Goal: Check status: Check status

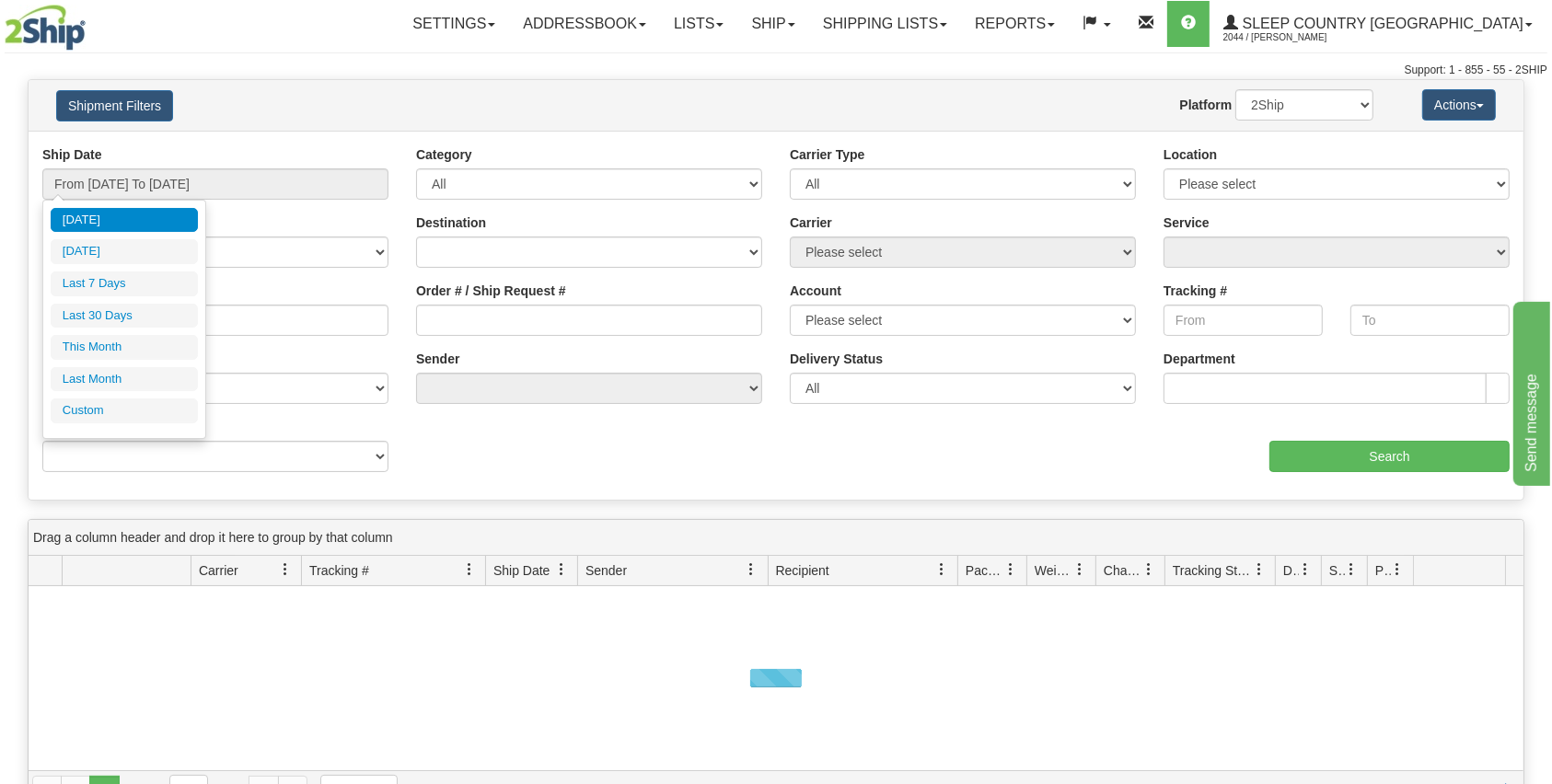
click at [160, 327] on ul "Today Yesterday Last 7 Days Last 30 Days This Month Last Month Custom" at bounding box center [124, 316] width 147 height 215
click at [157, 308] on li "Last 30 Days" at bounding box center [124, 316] width 147 height 25
type input "From [DATE] To [DATE]"
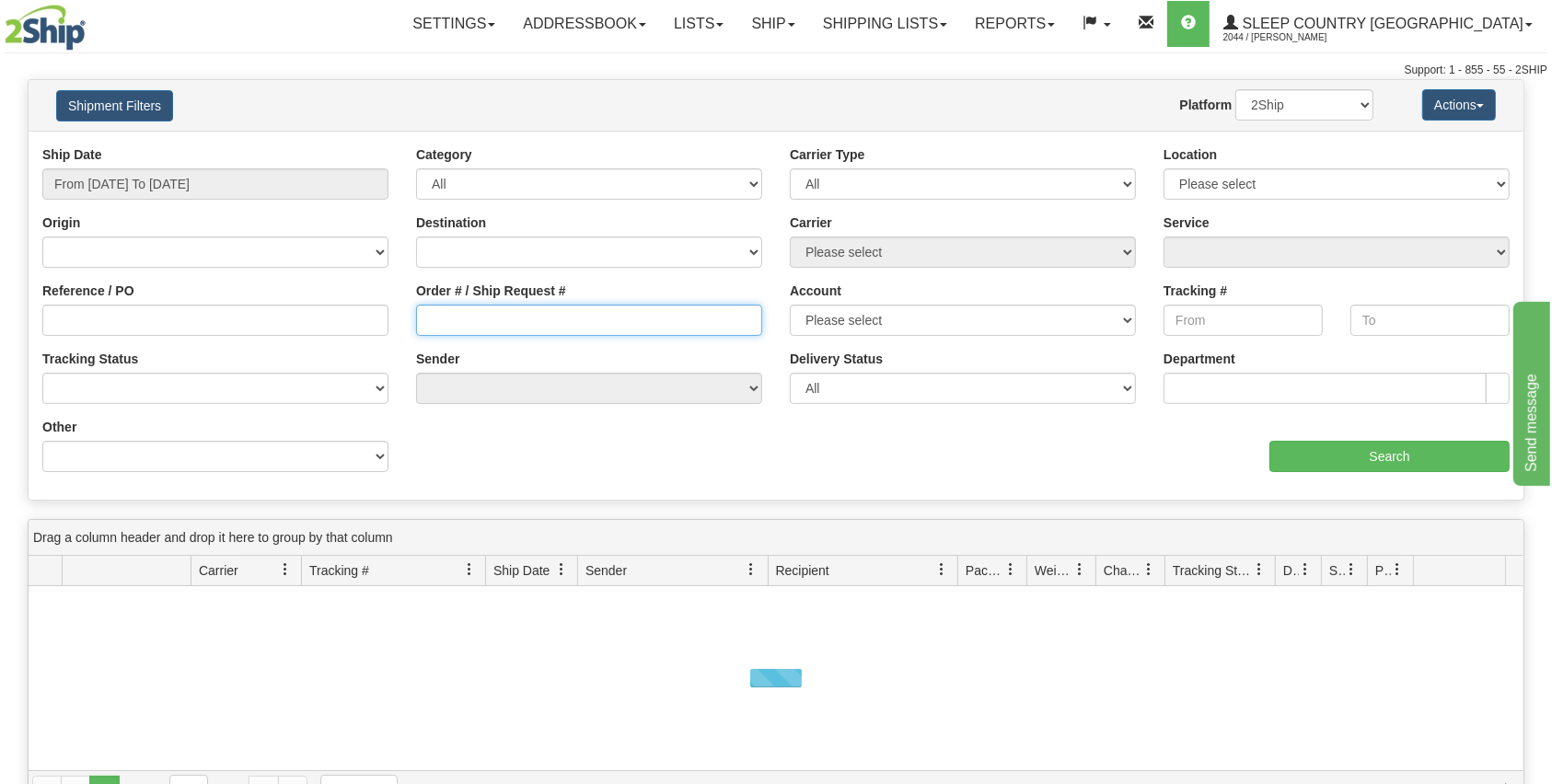
click at [525, 316] on input "Order # / Ship Request #" at bounding box center [589, 321] width 347 height 32
paste input "9000H958139"
type input "9000H958139"
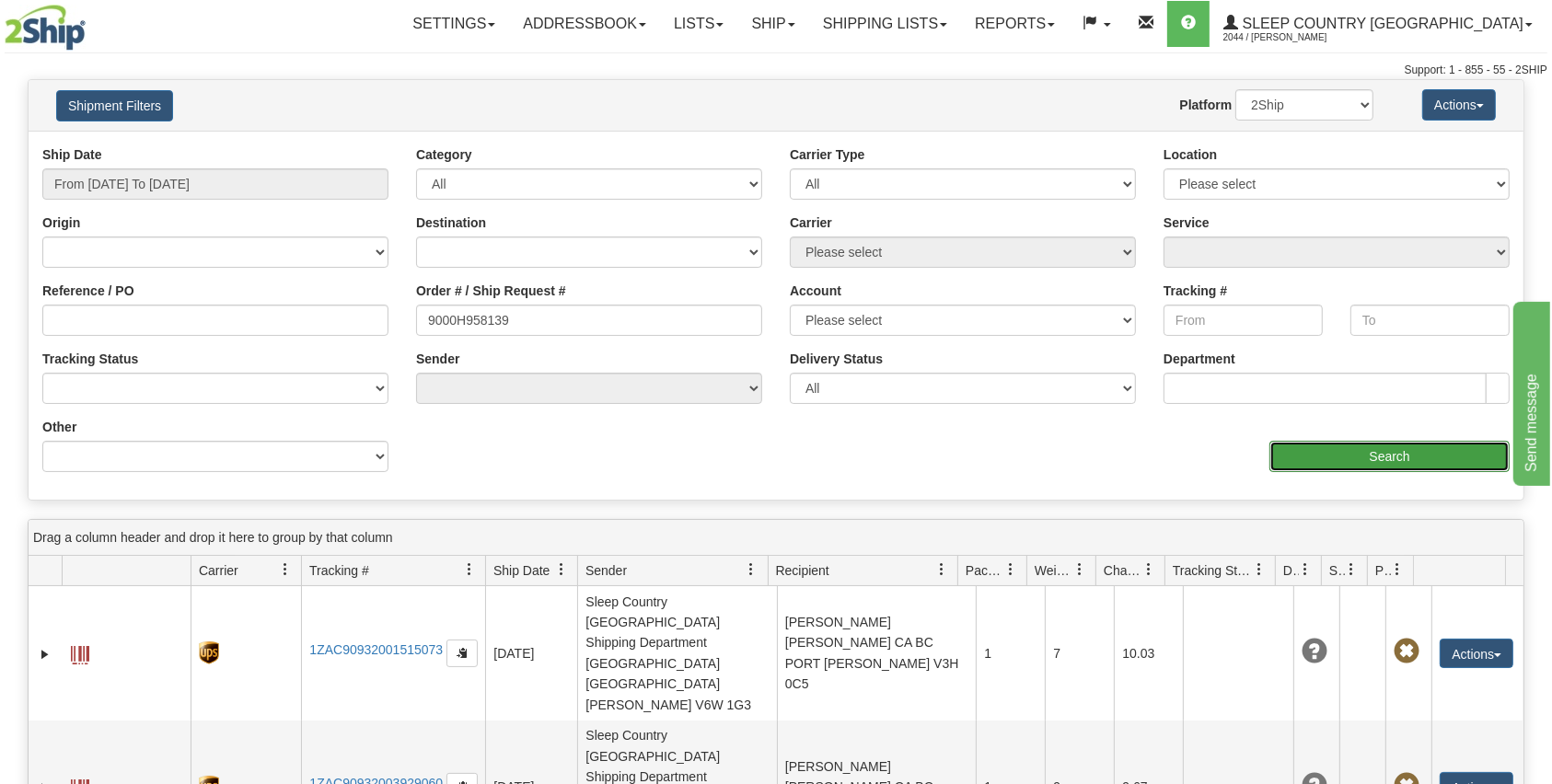
click at [1322, 454] on input "Search" at bounding box center [1390, 457] width 240 height 32
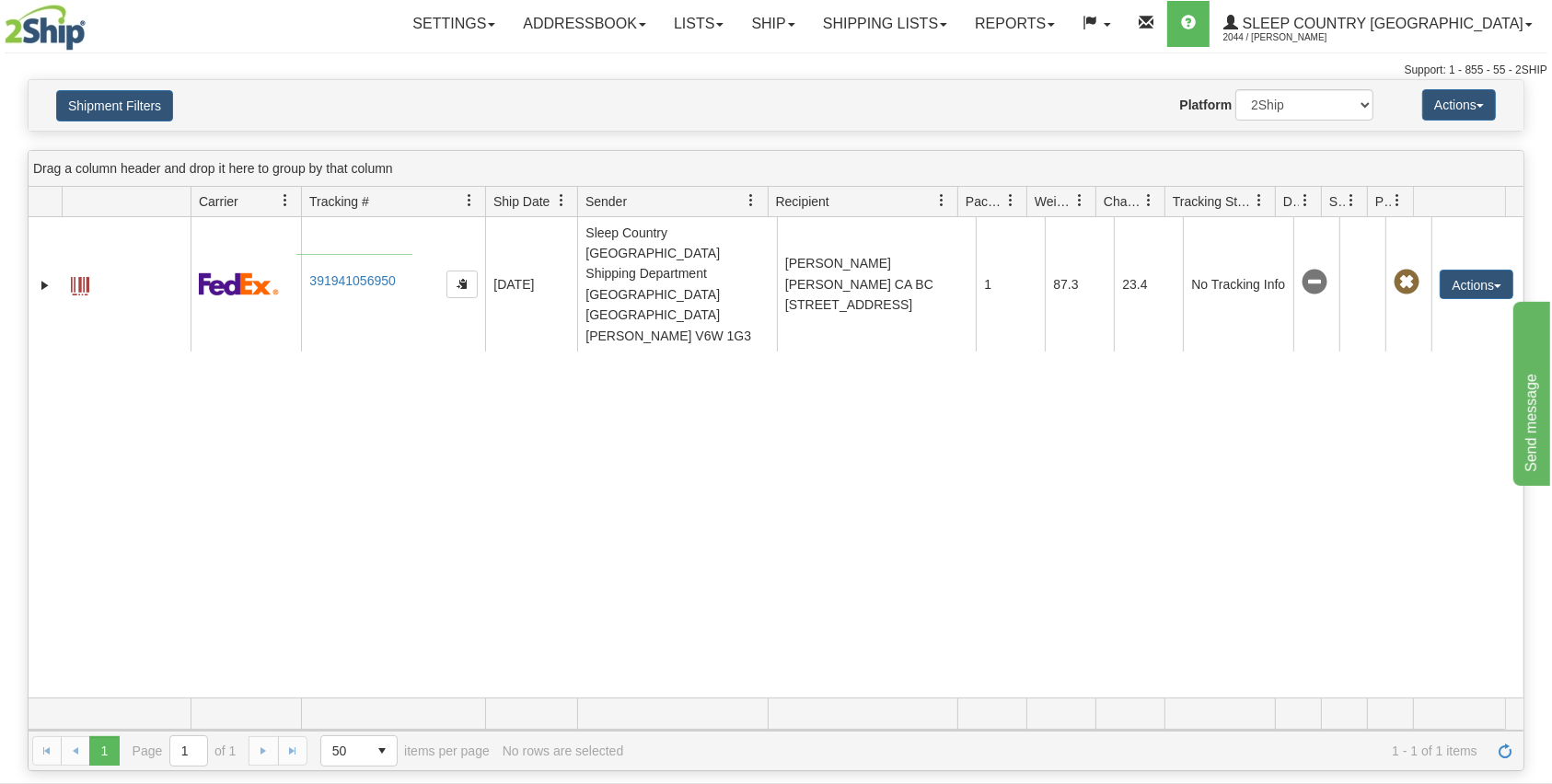
drag, startPoint x: 412, startPoint y: 254, endPoint x: 297, endPoint y: 255, distance: 115.0
click at [297, 255] on tr "31395166 2044 391941056950 08/09/2025 08/09/2025 01:23:41 PM Sleep Country Cana…" at bounding box center [776, 284] width 1495 height 134
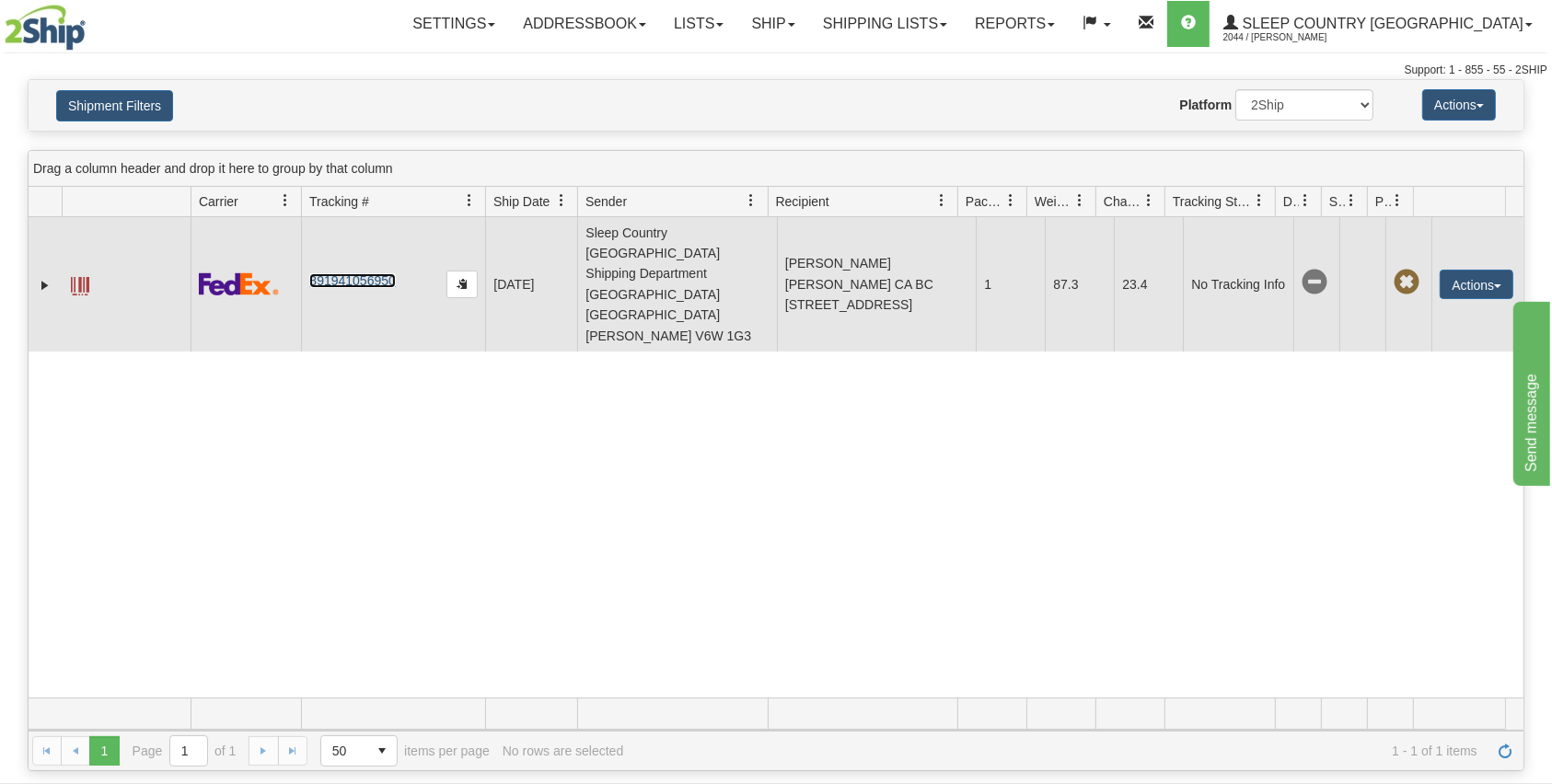
click at [382, 273] on link "391941056950" at bounding box center [353, 280] width 85 height 15
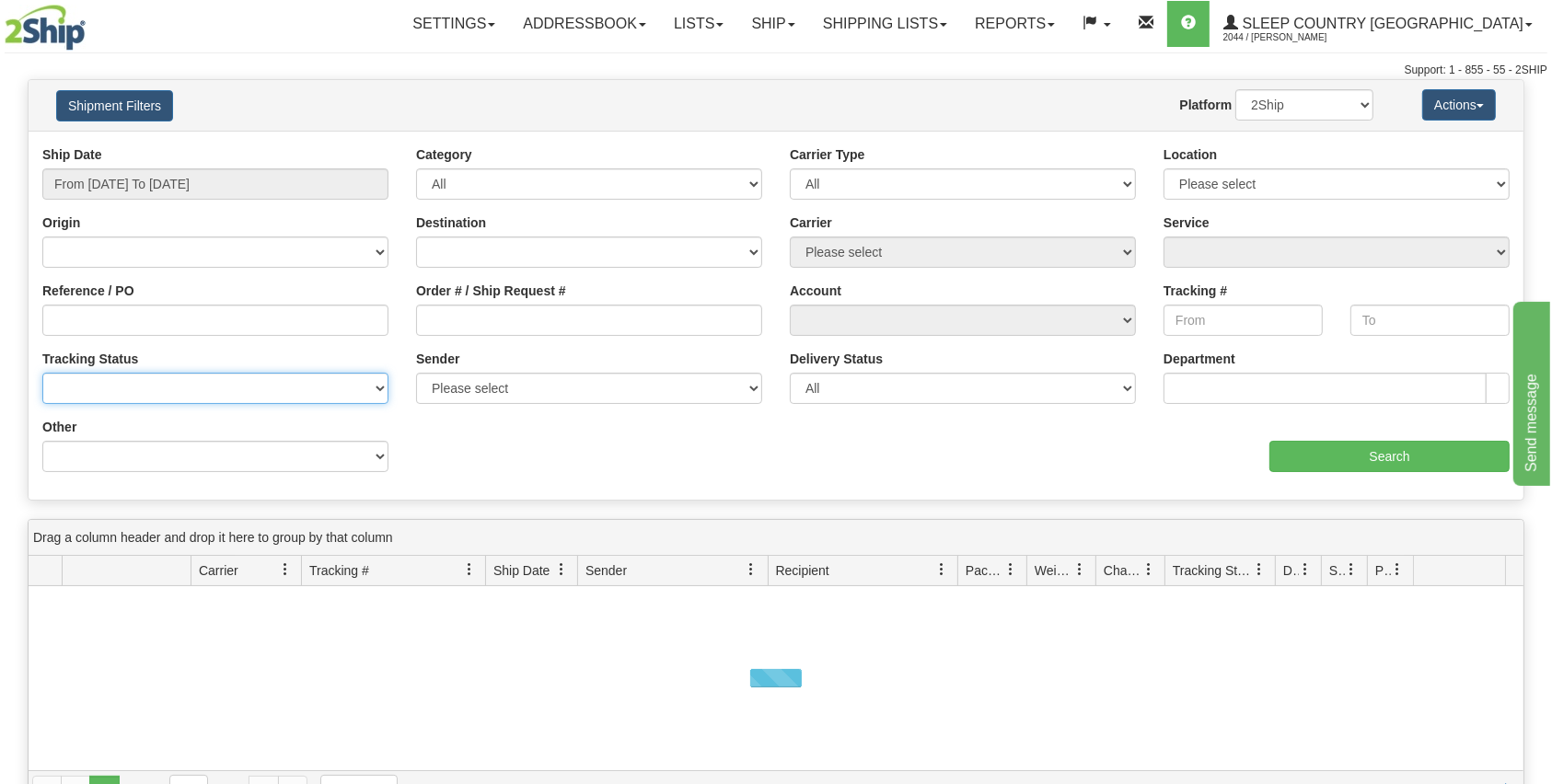
click at [221, 386] on select "No Tracking Info Delivered In Transit Out For Delivery Exception Partial Delive…" at bounding box center [215, 389] width 347 height 32
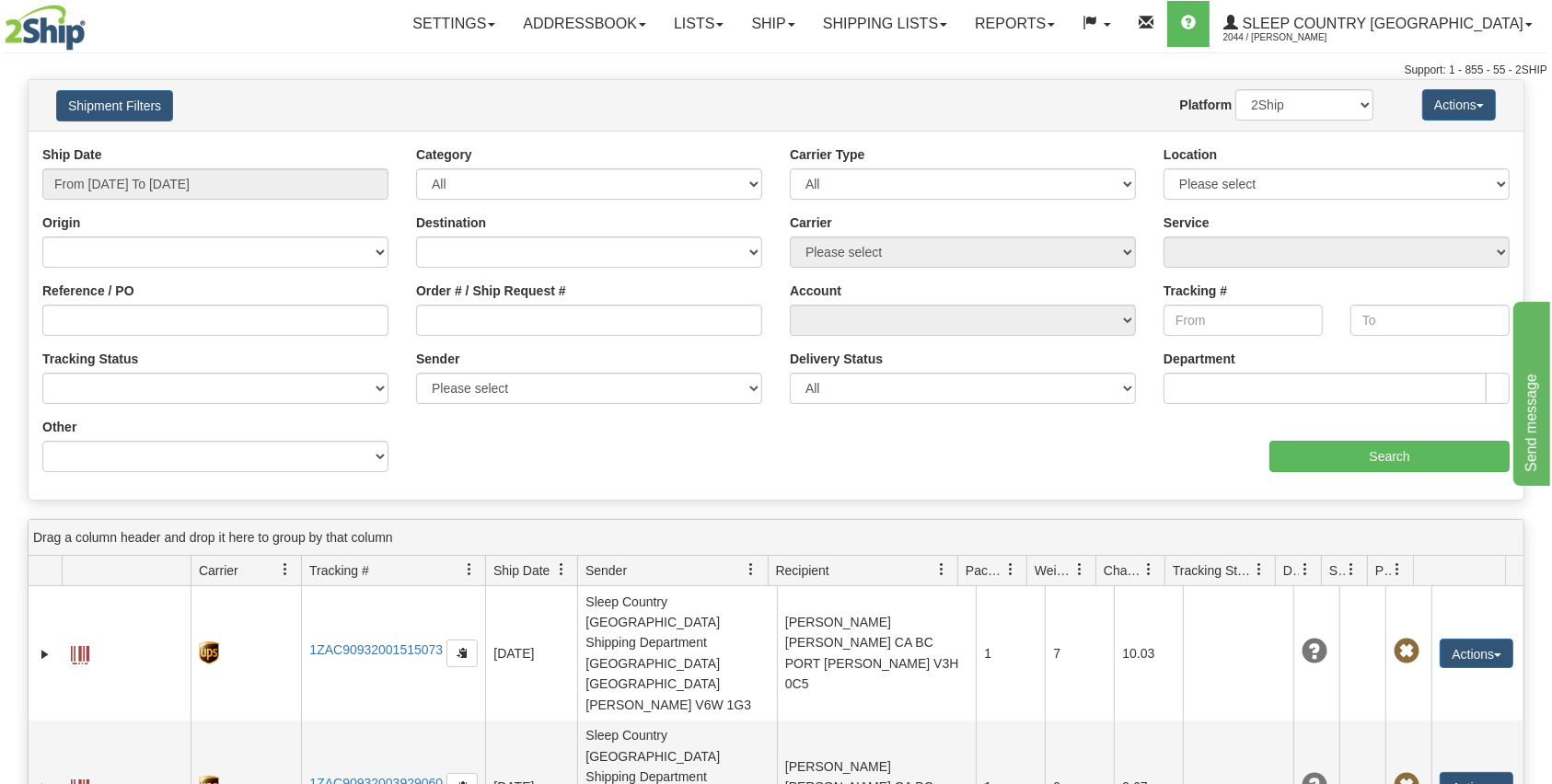
drag, startPoint x: 259, startPoint y: 227, endPoint x: 253, endPoint y: 179, distance: 48.4
click at [259, 227] on div "Origin Canada United States Mexico Puerto Rico Romania Australia New Zealand So…" at bounding box center [215, 240] width 347 height 55
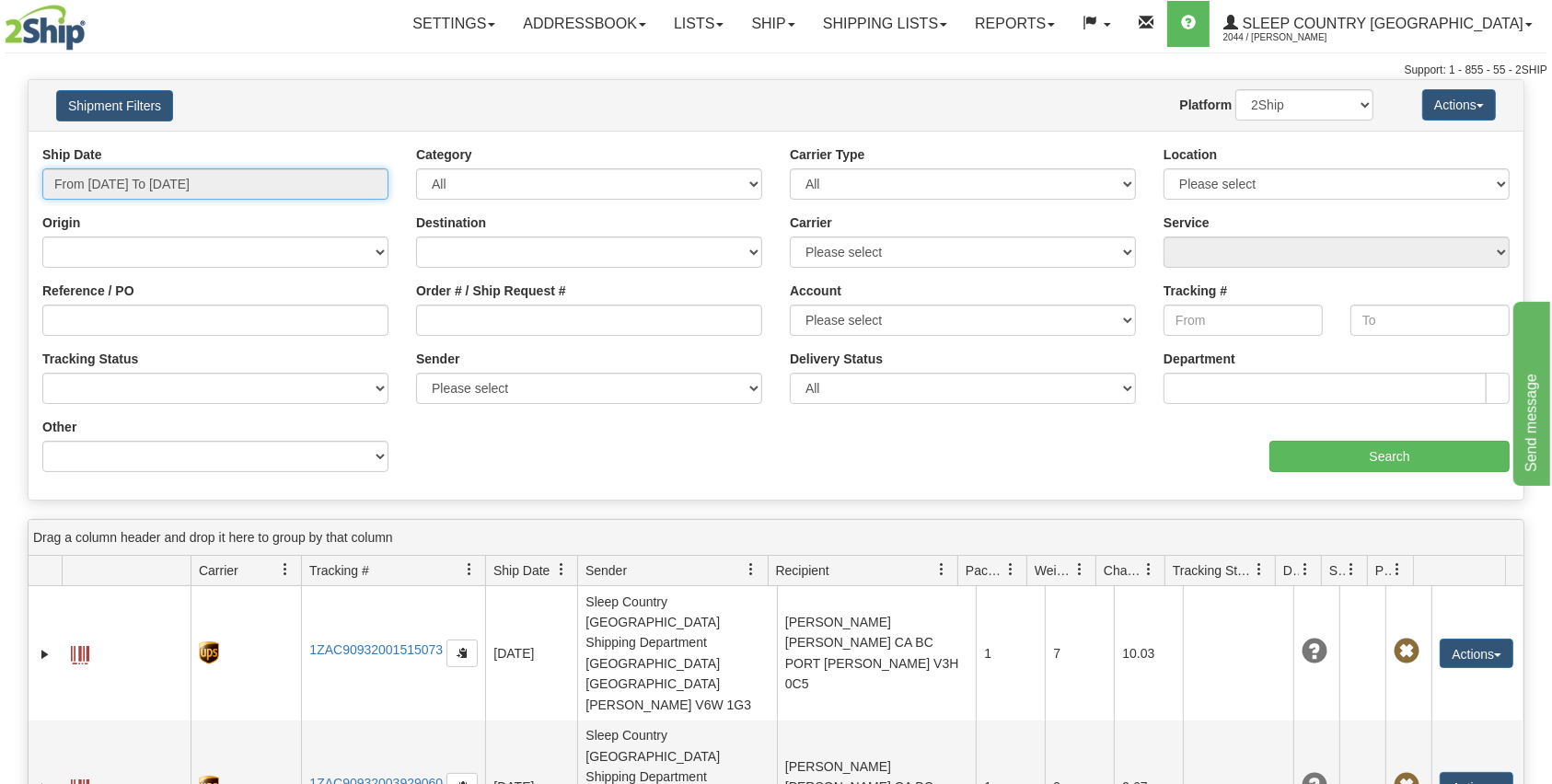
click at [250, 171] on input "From [DATE] To [DATE]" at bounding box center [215, 185] width 347 height 32
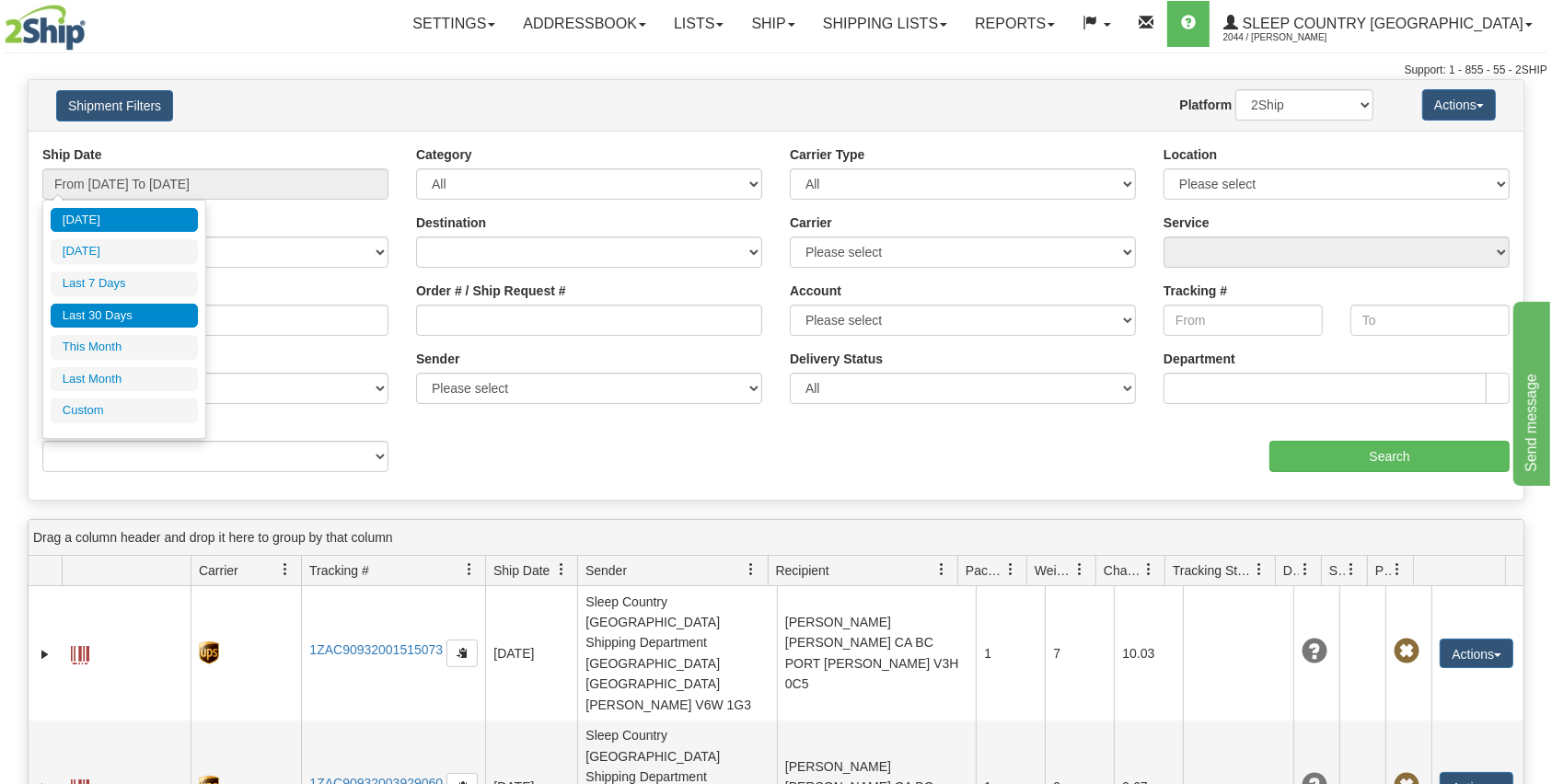
click at [133, 310] on li "Last 30 Days" at bounding box center [124, 316] width 147 height 25
type input "From [DATE] To [DATE]"
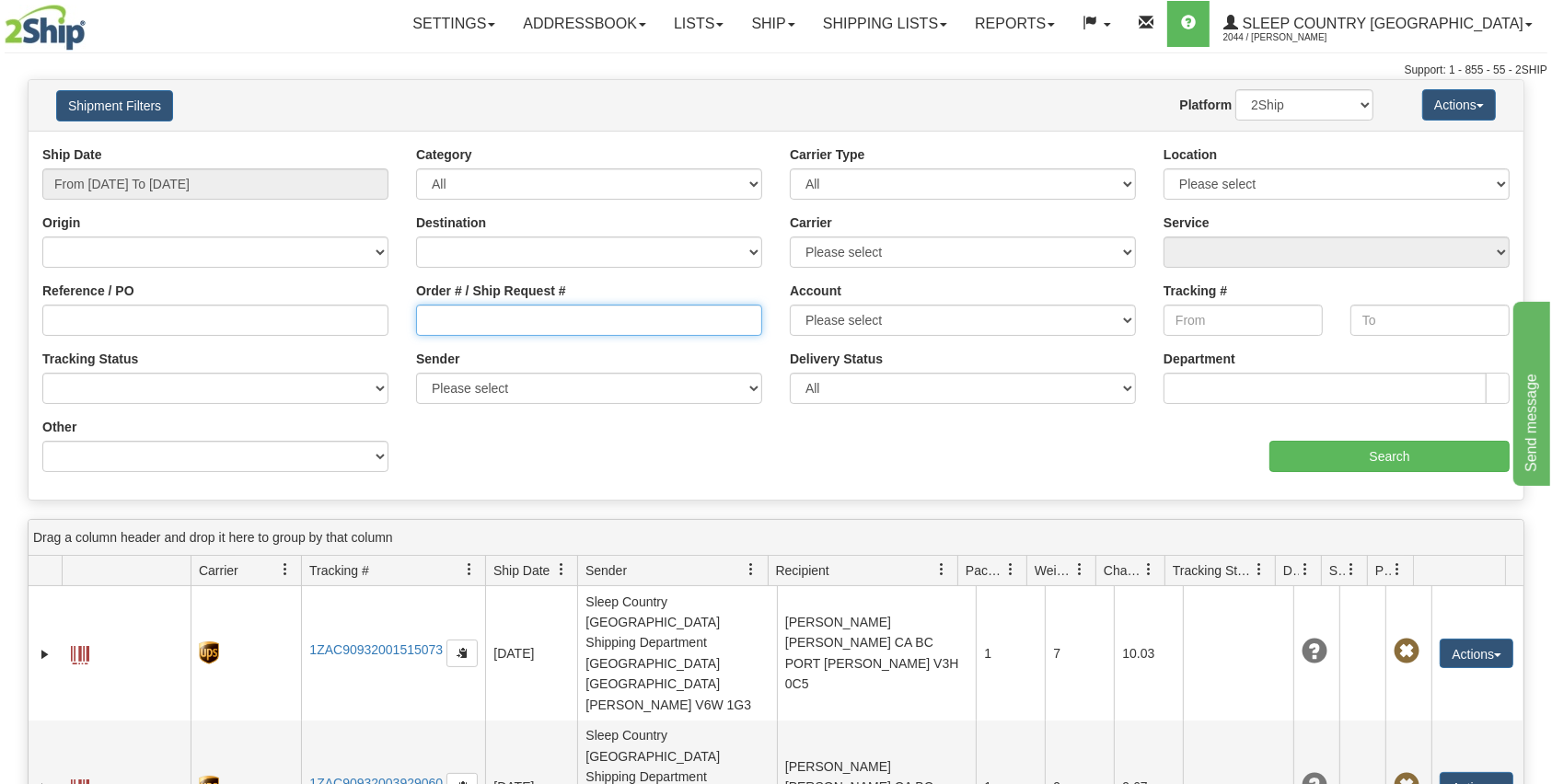
click at [471, 310] on input "Order # / Ship Request #" at bounding box center [589, 321] width 347 height 32
paste input "9000H971128"
type input "9000H971128"
click at [1372, 444] on input "Search" at bounding box center [1390, 457] width 240 height 32
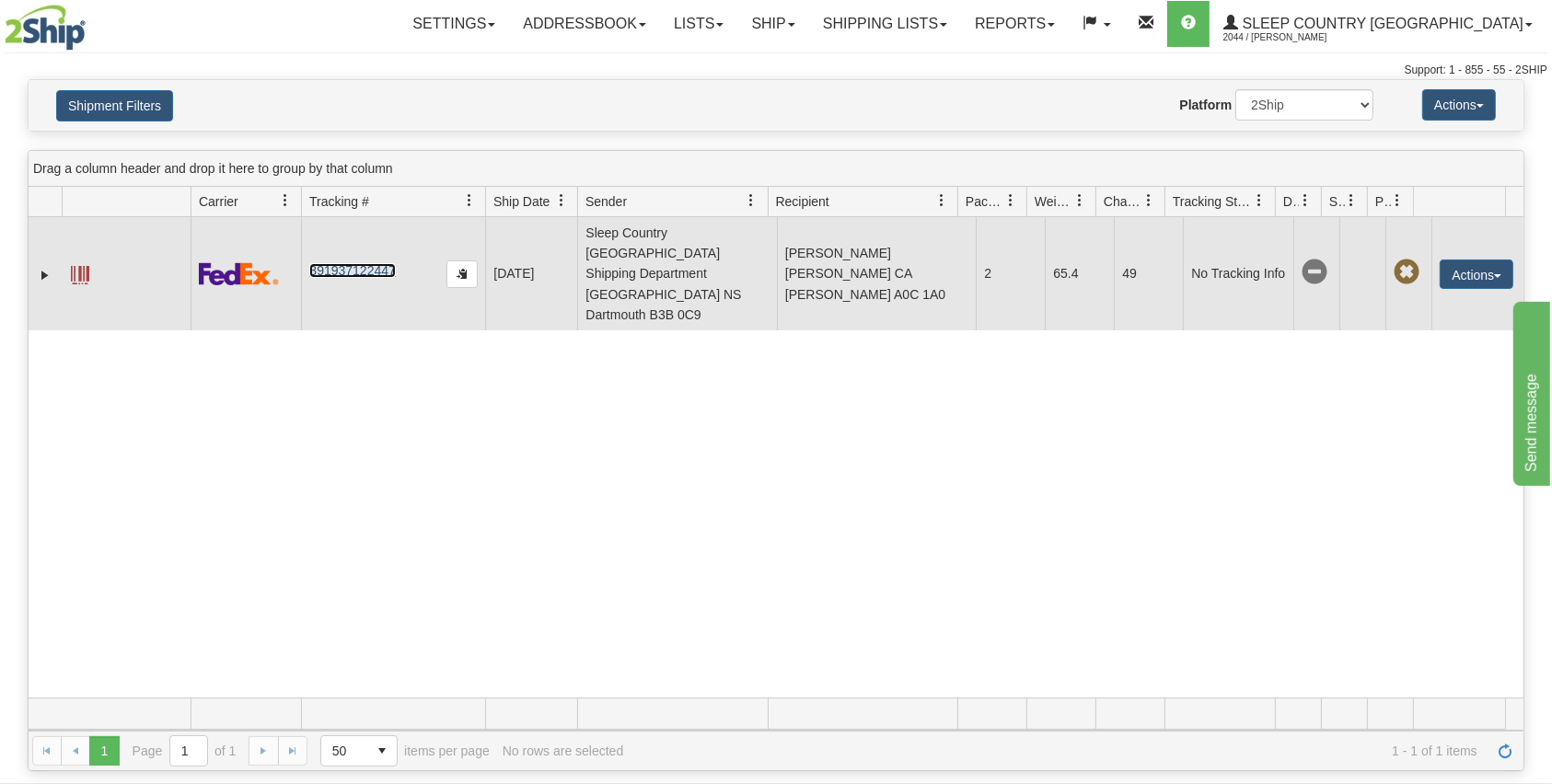
click at [330, 263] on link "391937122447" at bounding box center [353, 270] width 85 height 15
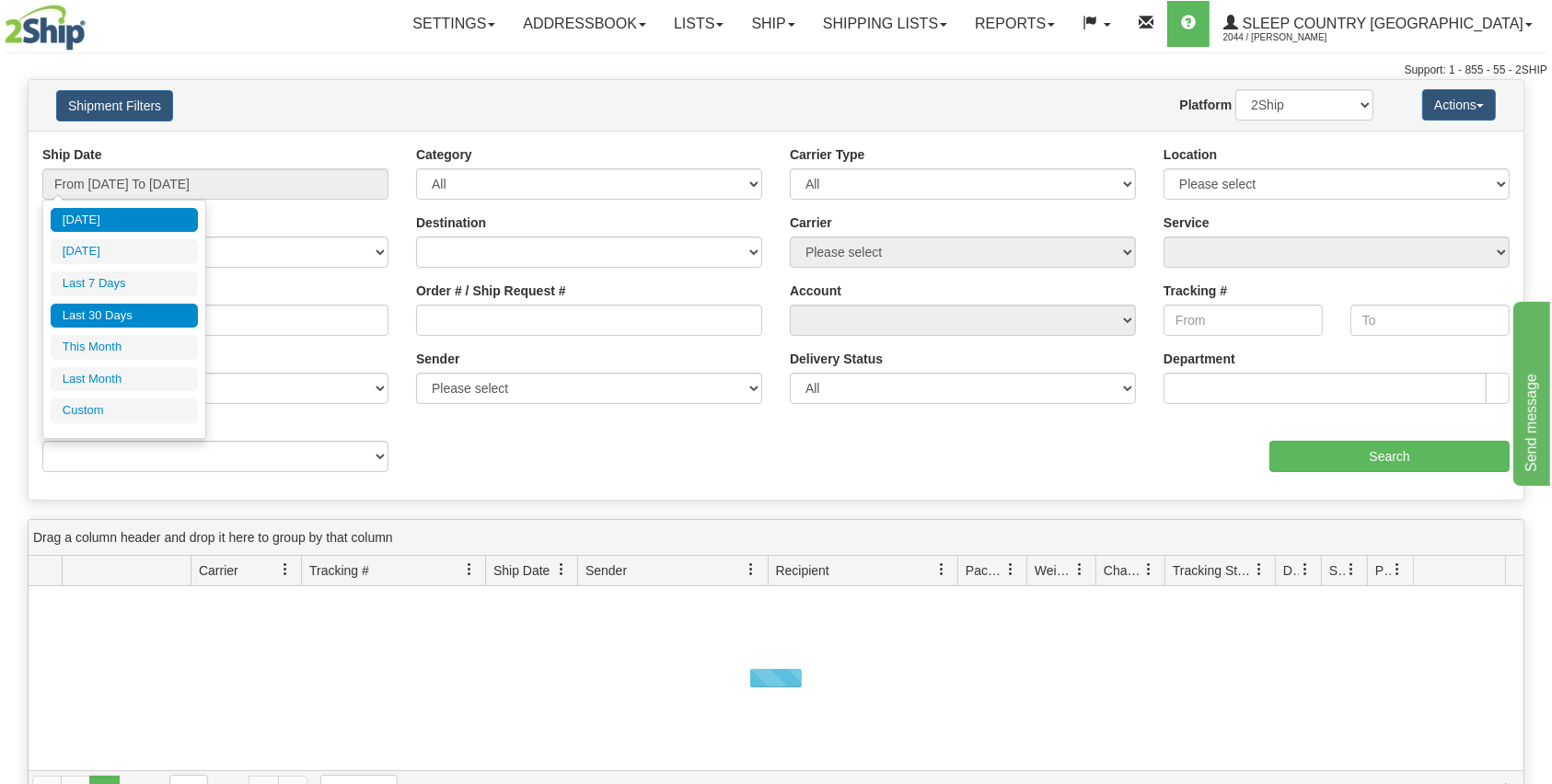
click at [166, 321] on li "Last 30 Days" at bounding box center [124, 316] width 147 height 25
type input "From [DATE] To [DATE]"
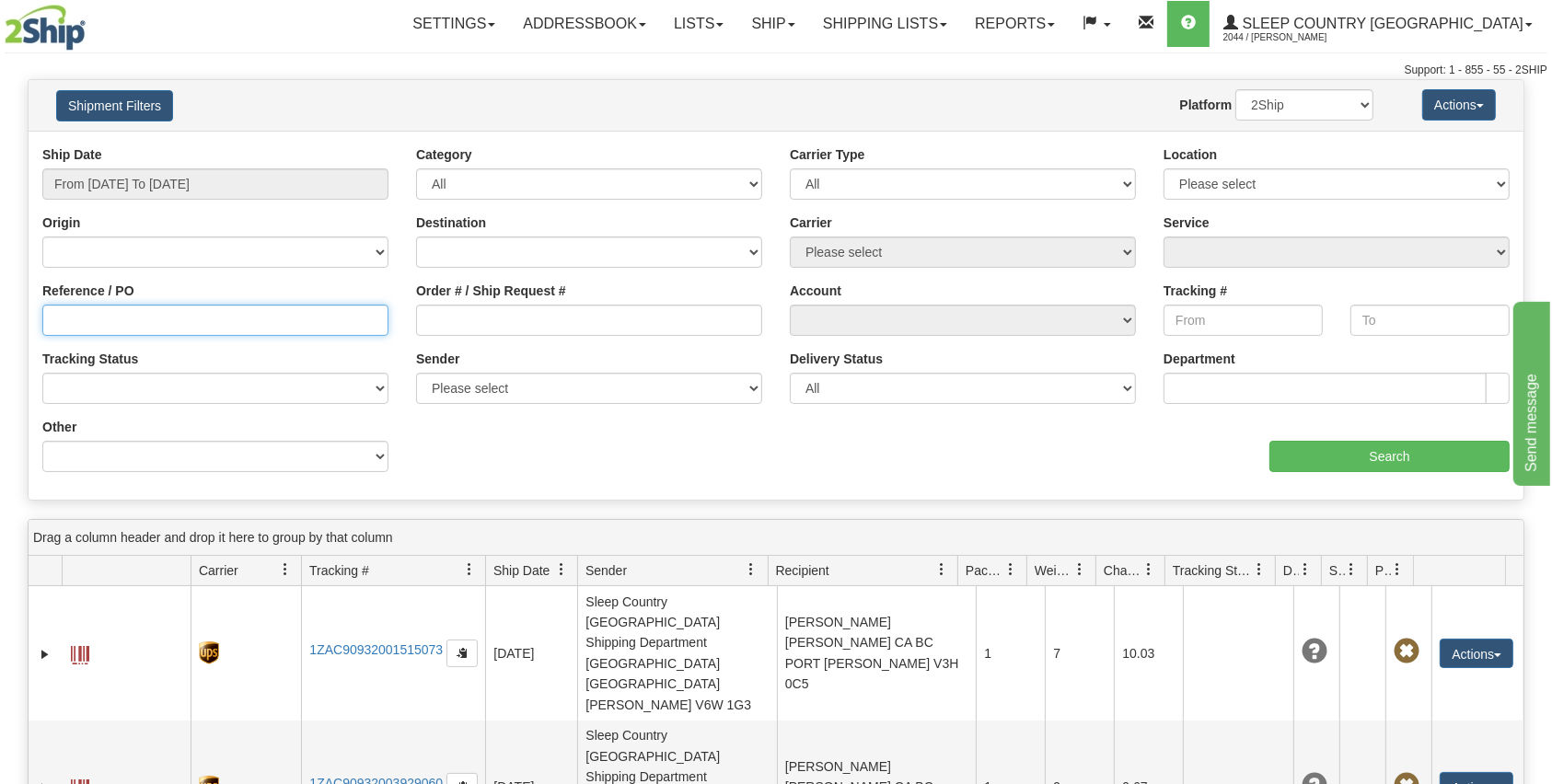
click at [184, 317] on input "Reference / PO" at bounding box center [215, 321] width 347 height 32
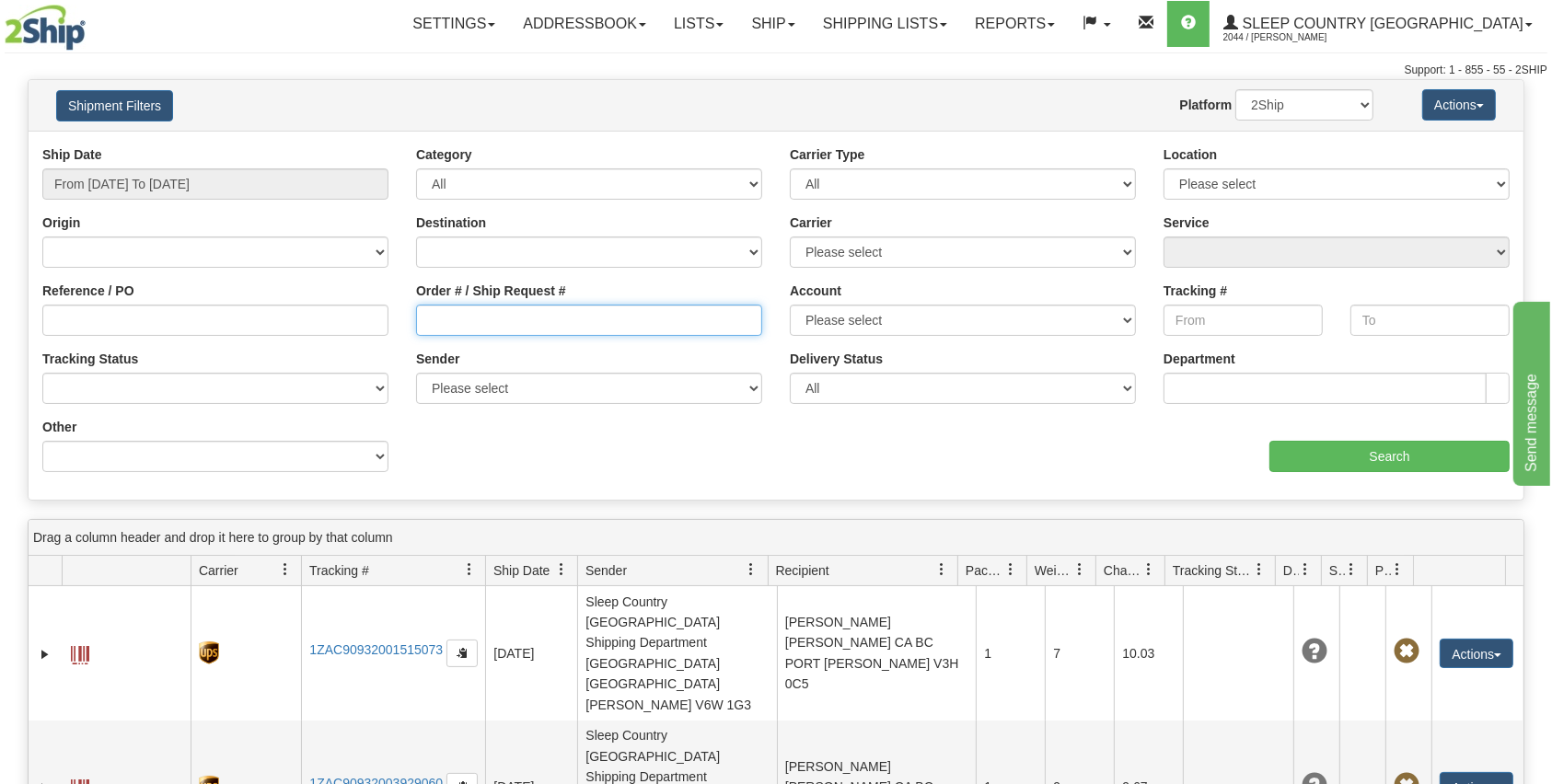
click at [581, 318] on input "Order # / Ship Request #" at bounding box center [589, 321] width 347 height 32
paste input "9000H931749"
type input "9000H931749"
click at [1414, 468] on input "Search" at bounding box center [1390, 457] width 240 height 32
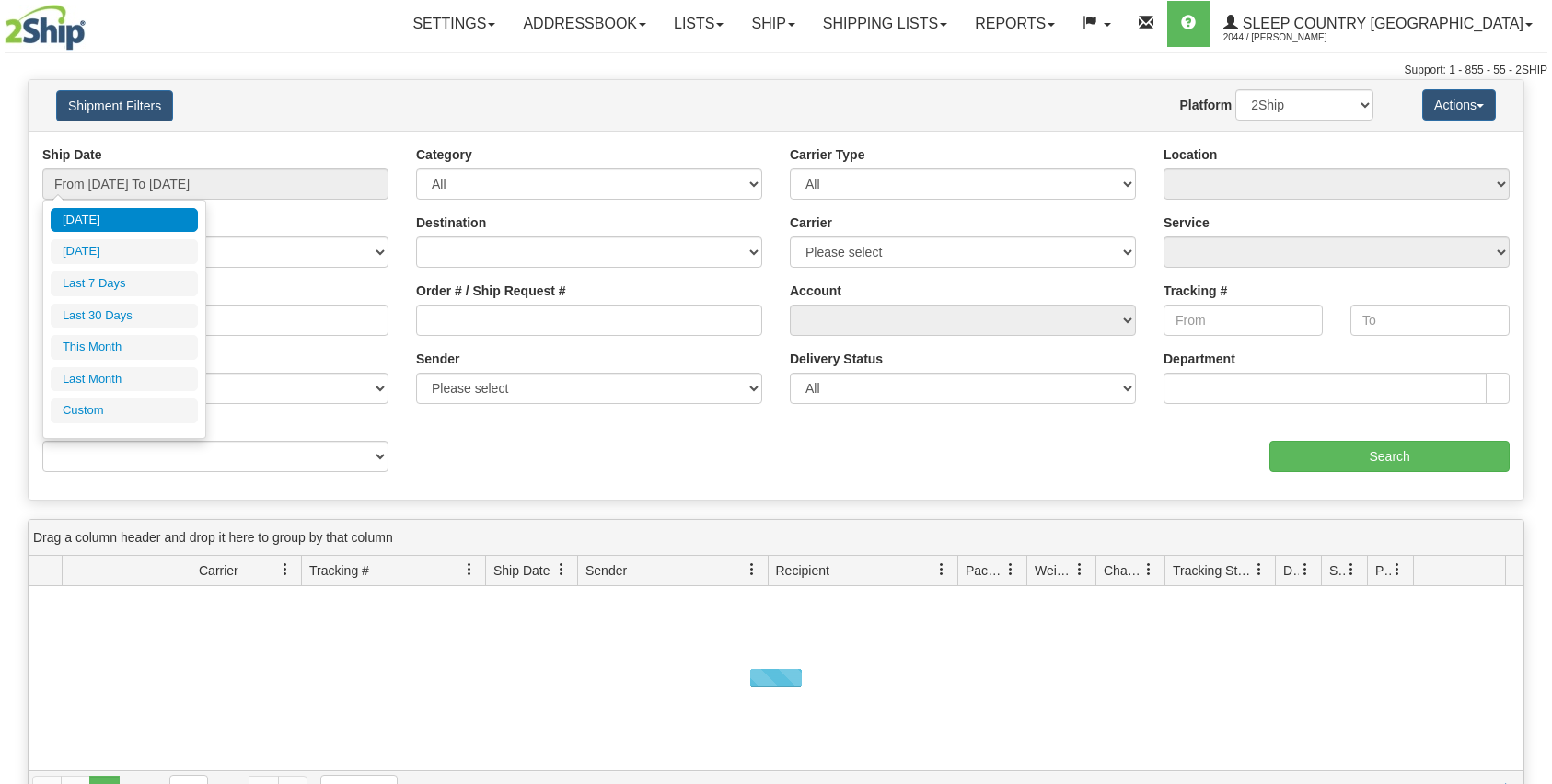
click at [230, 181] on input "From [DATE] To [DATE]" at bounding box center [215, 185] width 347 height 32
click at [148, 322] on li "Last 30 Days" at bounding box center [124, 316] width 147 height 25
type input "From [DATE] To [DATE]"
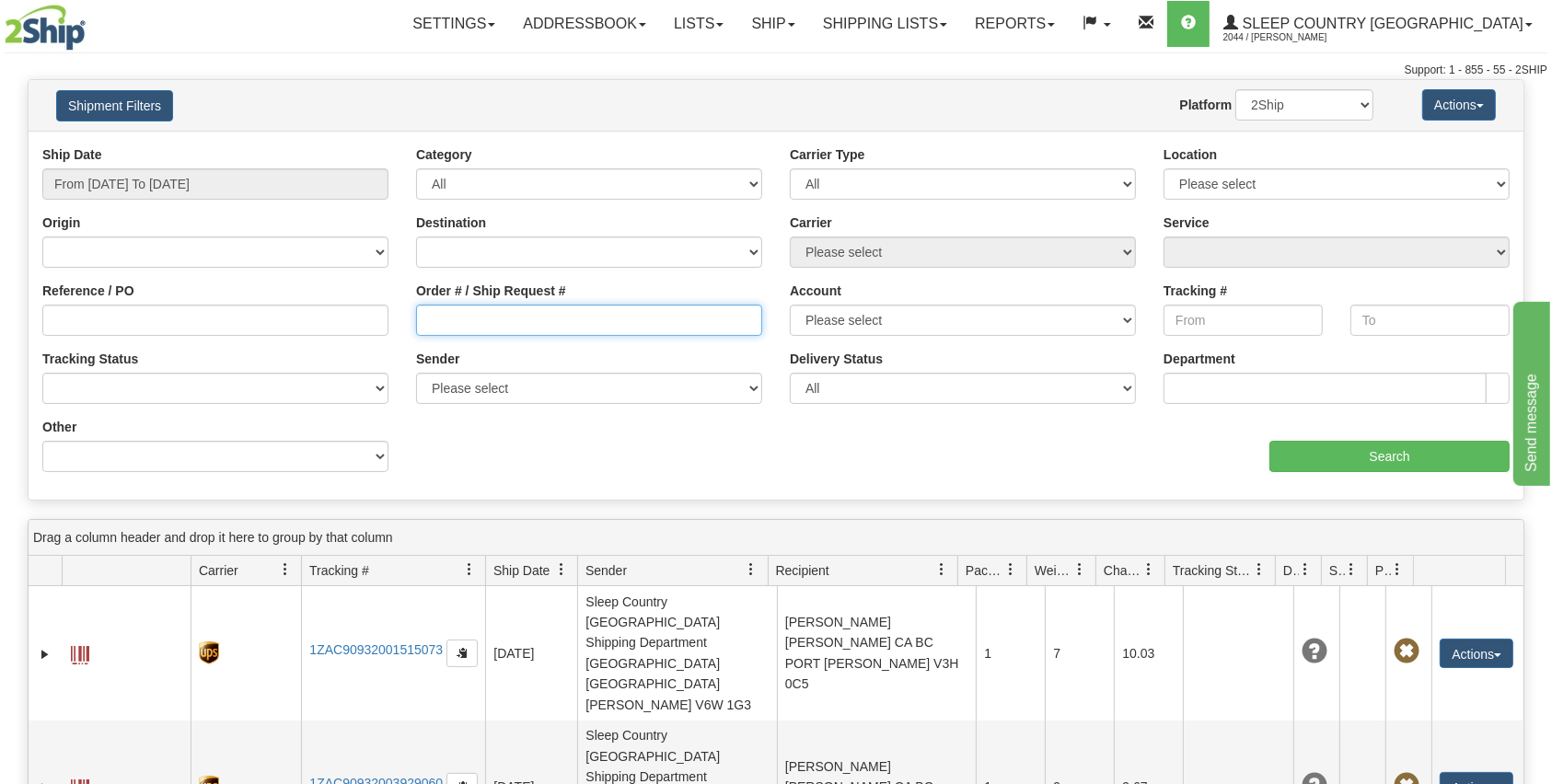
click at [526, 321] on input "Order # / Ship Request #" at bounding box center [589, 321] width 347 height 32
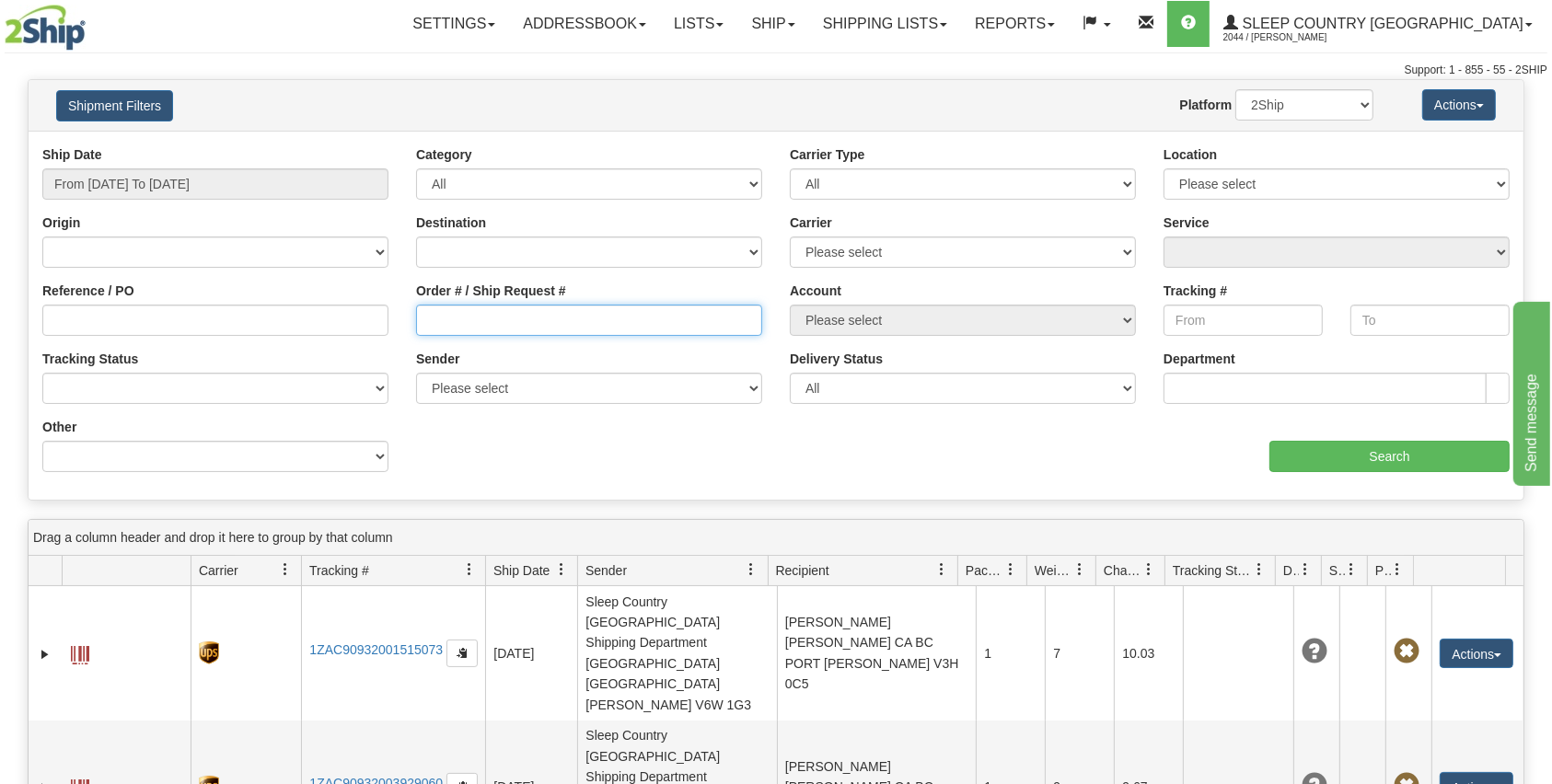
paste input "9000H958841"
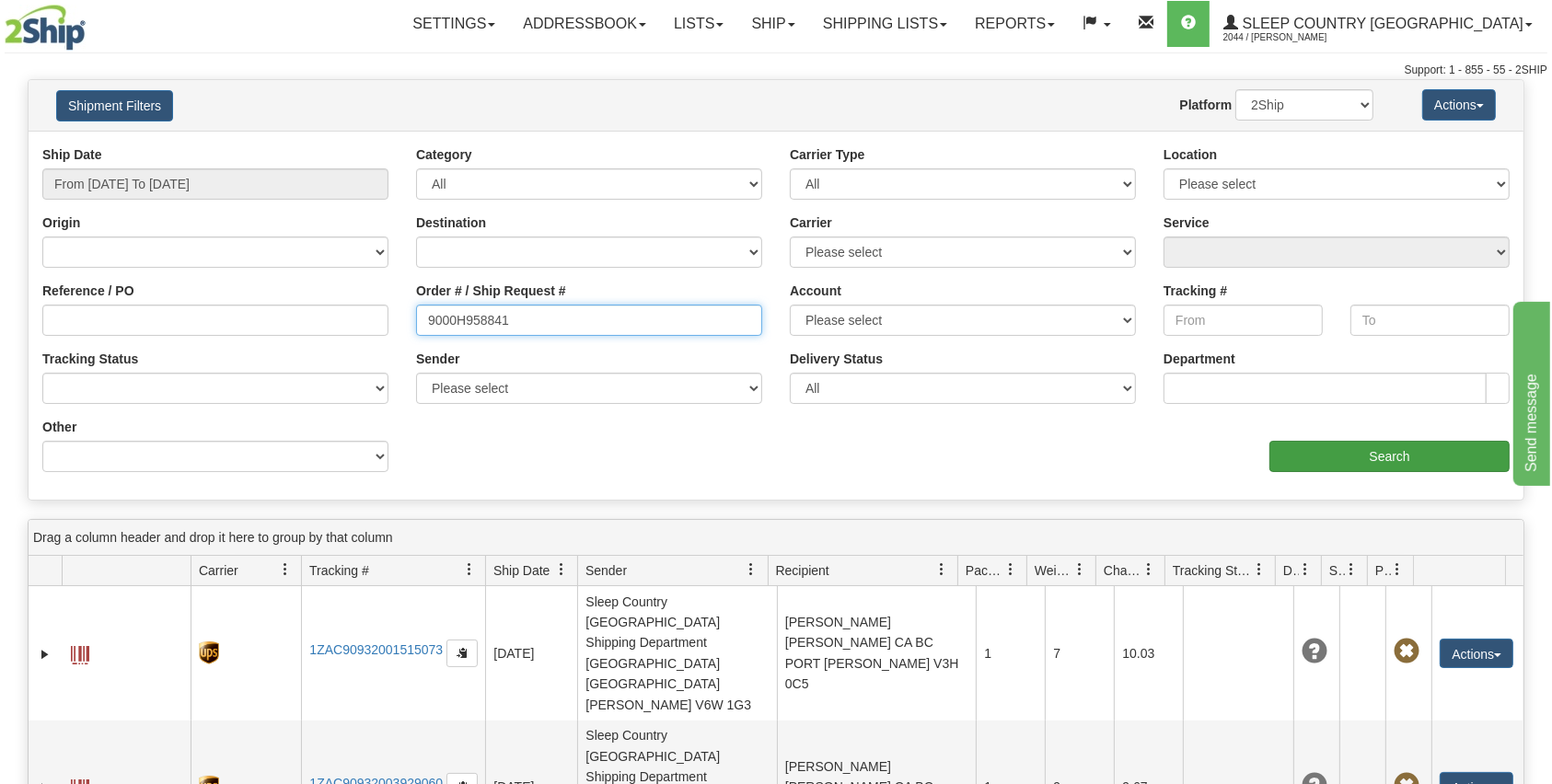
type input "9000H958841"
click at [1374, 457] on input "Search" at bounding box center [1390, 457] width 240 height 32
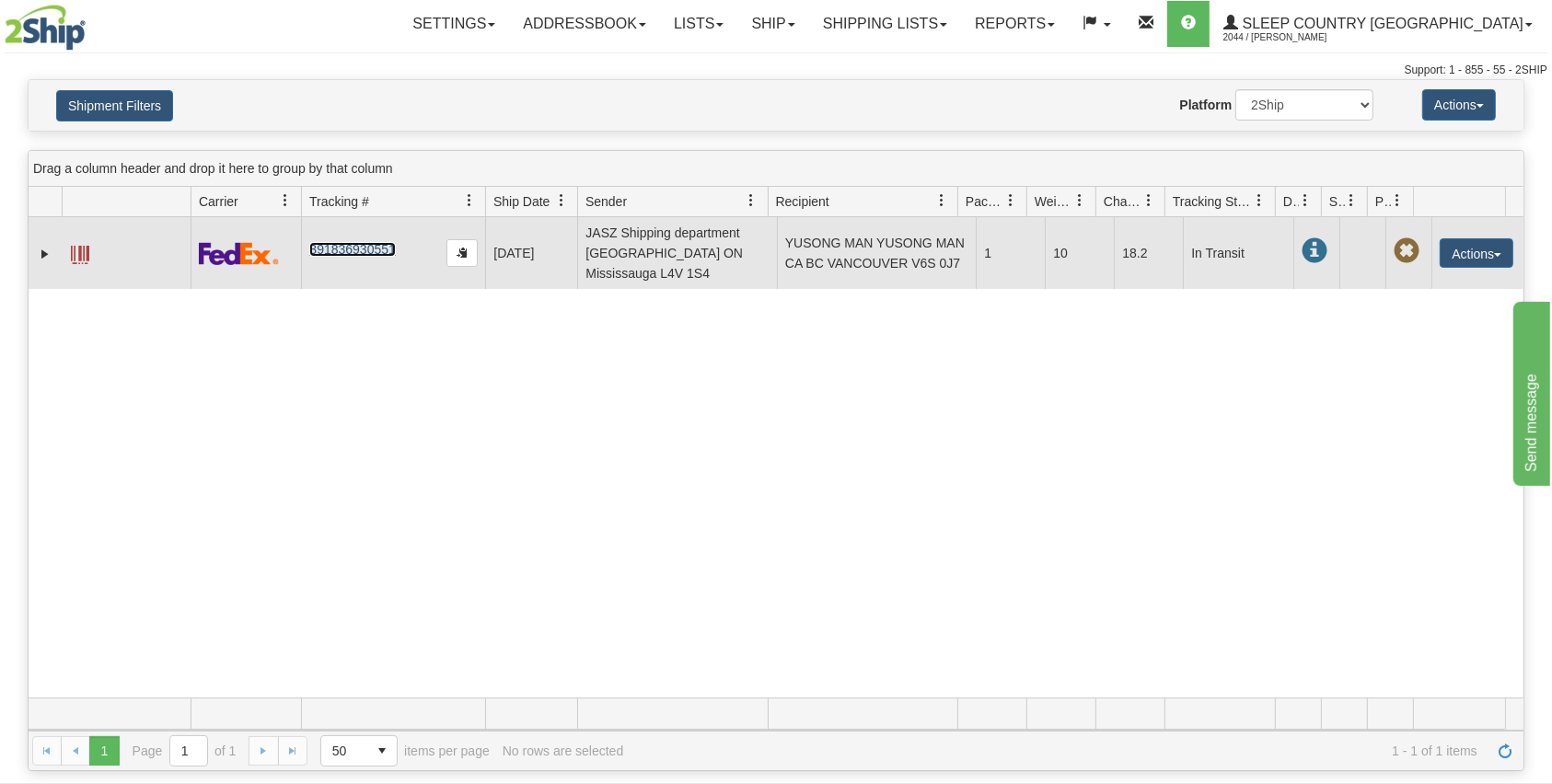
click at [328, 254] on link "391836930551" at bounding box center [353, 249] width 85 height 15
